Goal: Task Accomplishment & Management: Manage account settings

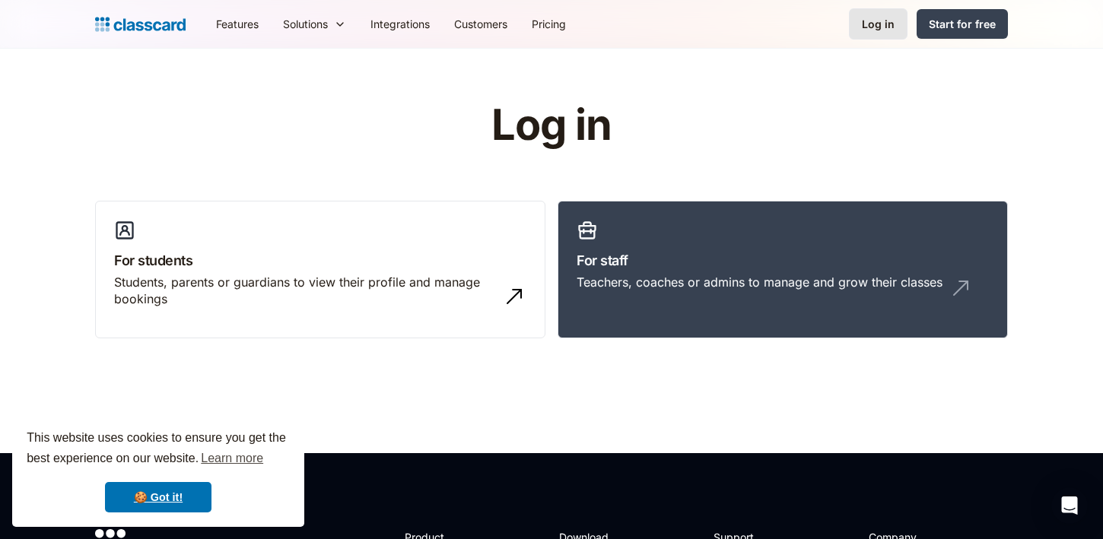
click at [888, 24] on div "Log in" at bounding box center [878, 24] width 33 height 16
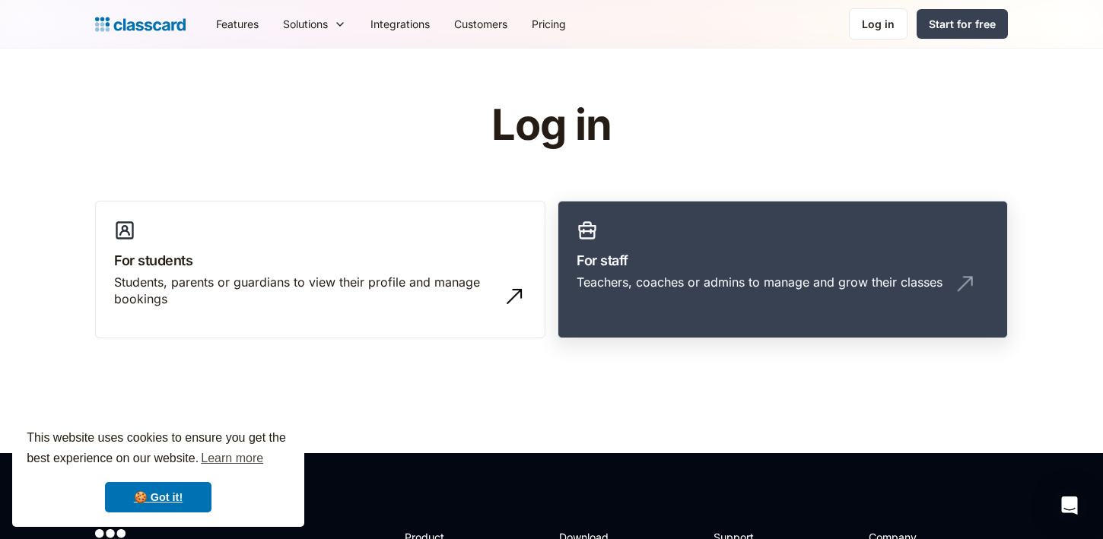
click at [648, 263] on h3 "For staff" at bounding box center [783, 260] width 412 height 21
